Goal: Check status: Check status

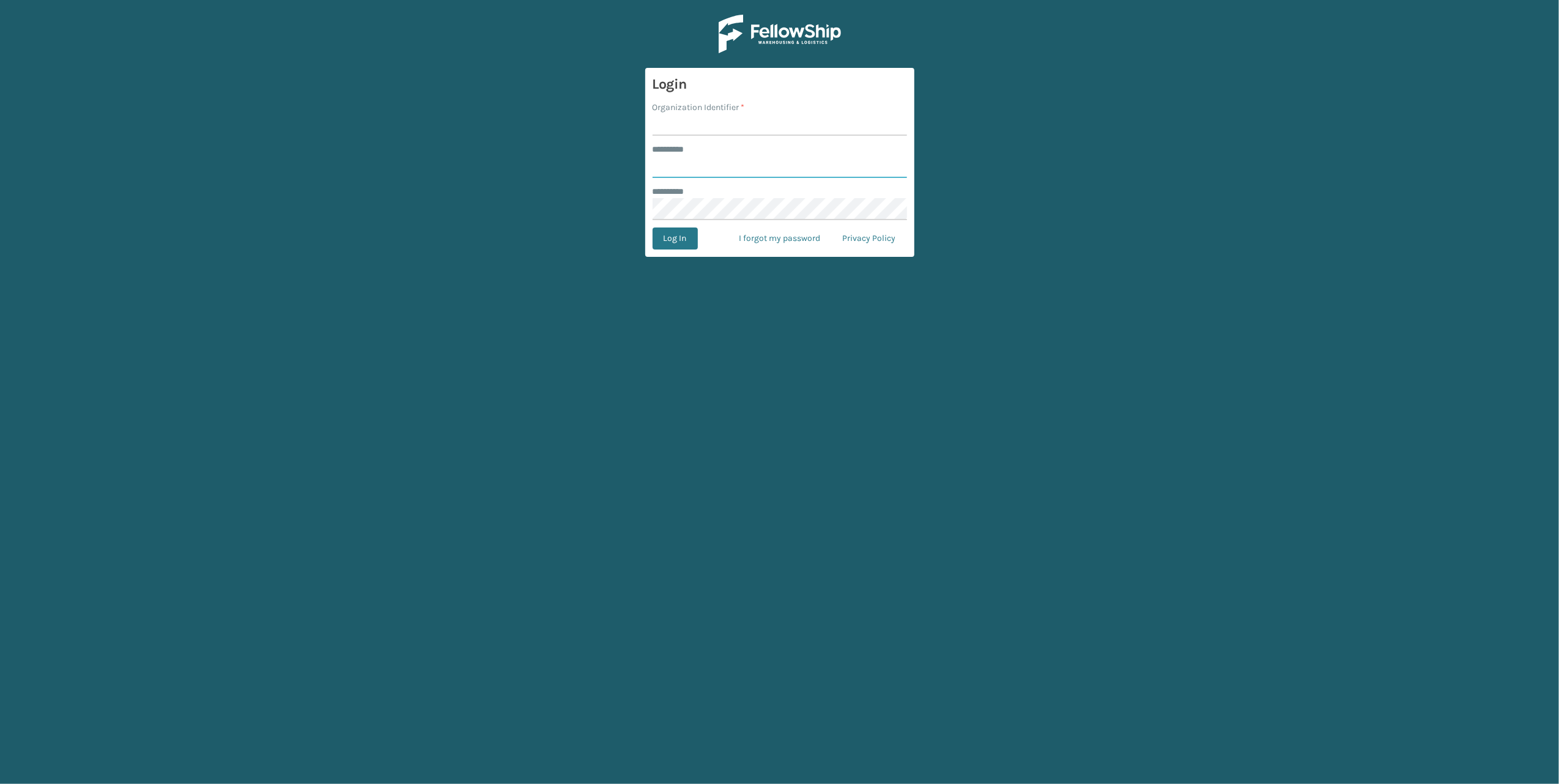
type input "******"
click at [671, 125] on input "Organization Identifier *" at bounding box center [780, 124] width 254 height 22
click at [685, 124] on input "Organization Identifier *" at bounding box center [780, 124] width 254 height 22
type input "[PERSON_NAME]"
click at [671, 239] on button "Log In" at bounding box center [675, 238] width 45 height 22
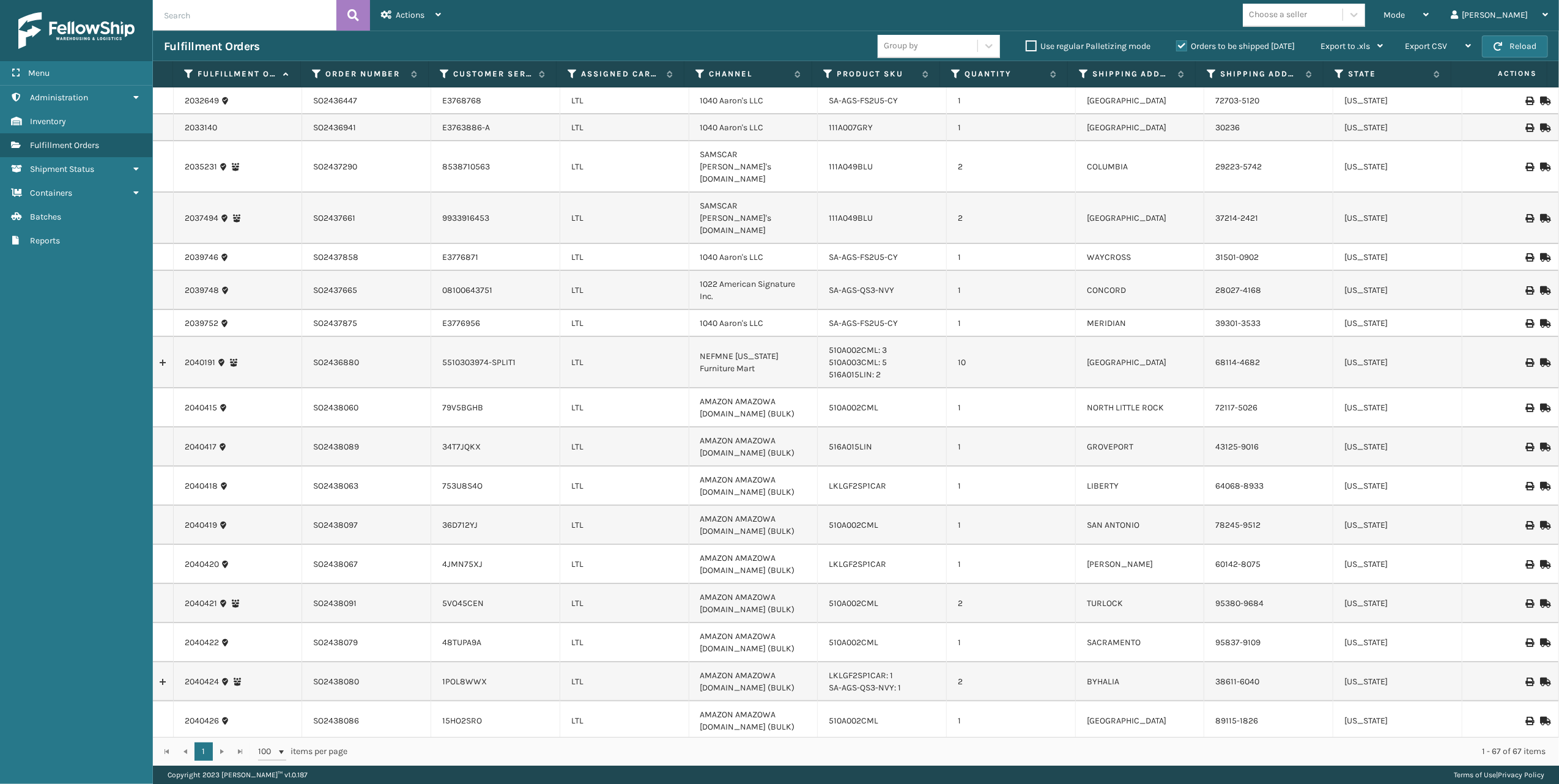
click at [202, 18] on input "text" at bounding box center [244, 15] width 183 height 30
paste input "SO2438130"
type input "SO2438130"
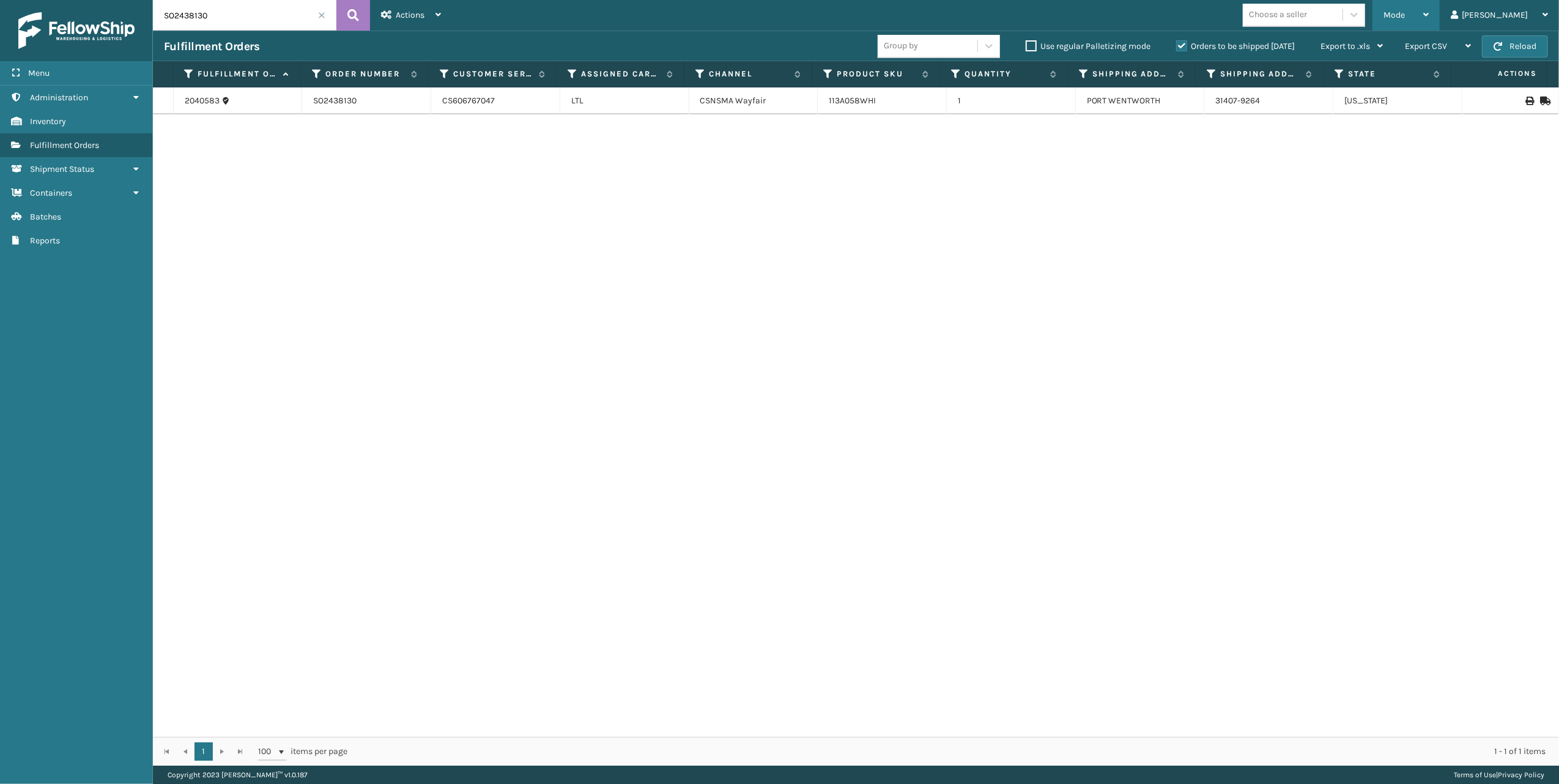
click at [1428, 14] on icon at bounding box center [1426, 14] width 5 height 9
click at [1384, 77] on li "Picking Mode" at bounding box center [1357, 80] width 164 height 33
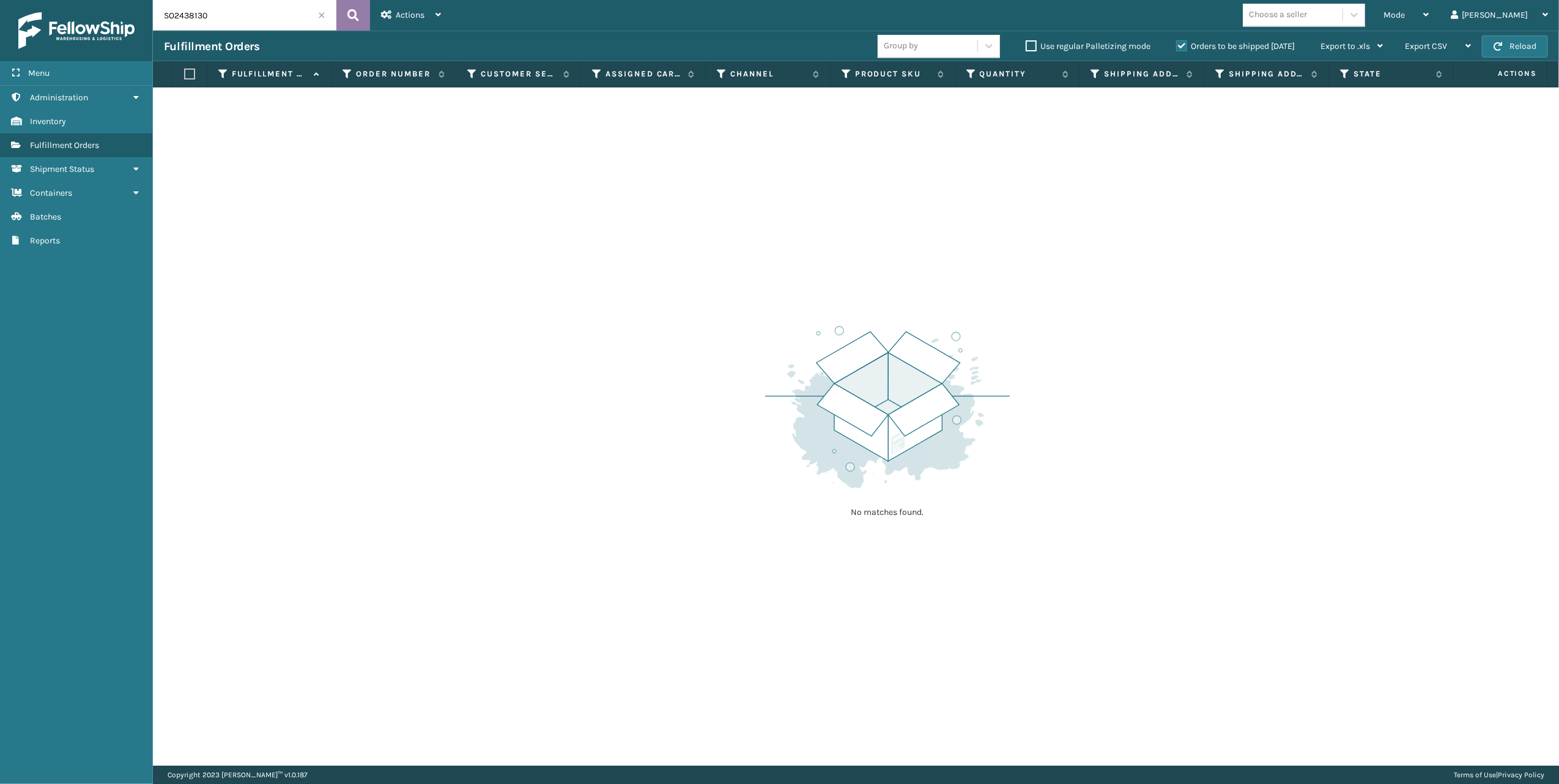
click at [358, 16] on icon at bounding box center [353, 15] width 12 height 18
click at [1365, 15] on div at bounding box center [1354, 14] width 22 height 22
click at [1428, 17] on div "Mode" at bounding box center [1406, 15] width 45 height 30
click at [1376, 74] on li "Picking Mode" at bounding box center [1357, 80] width 164 height 33
click at [1324, 399] on div "No matches found." at bounding box center [856, 426] width 1406 height 678
